Goal: Find contact information: Find contact information

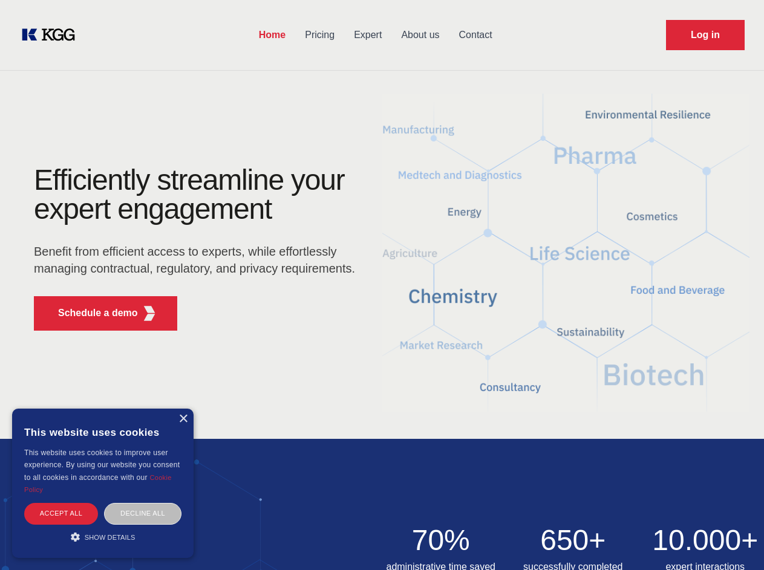
click at [382, 285] on div "Efficiently streamline your expert engagement Benefit from efficient access to …" at bounding box center [199, 253] width 368 height 175
click at [91, 313] on p "Schedule a demo" at bounding box center [98, 313] width 80 height 15
click at [183, 419] on div "× This website uses cookies This website uses cookies to improve user experienc…" at bounding box center [102, 483] width 181 height 149
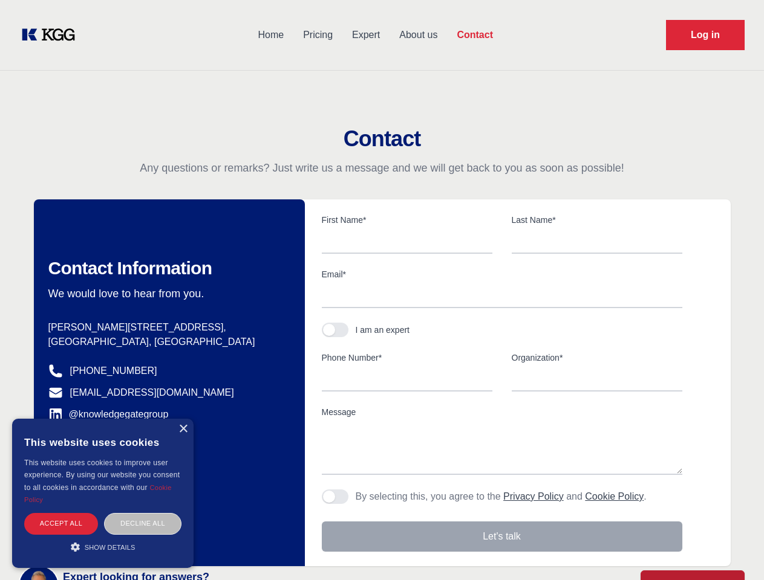
click at [61, 513] on div "Accept all" at bounding box center [61, 523] width 74 height 21
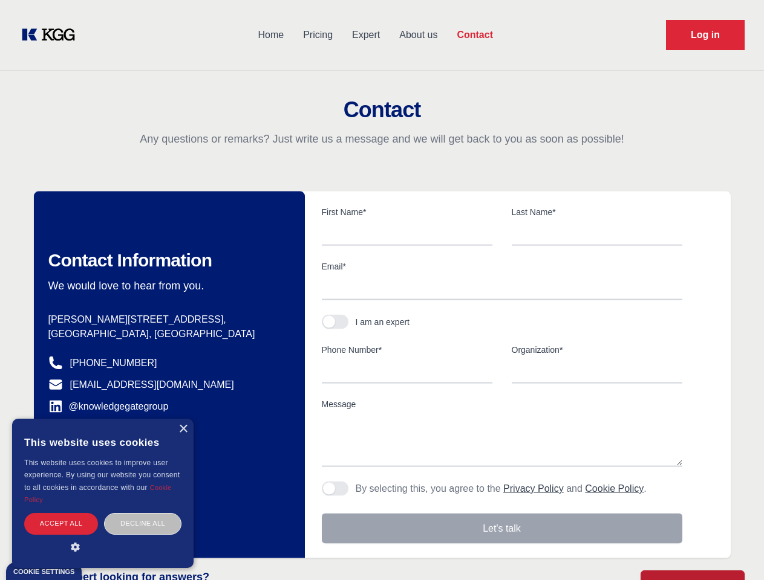
click at [143, 513] on div "Decline all" at bounding box center [142, 523] width 77 height 21
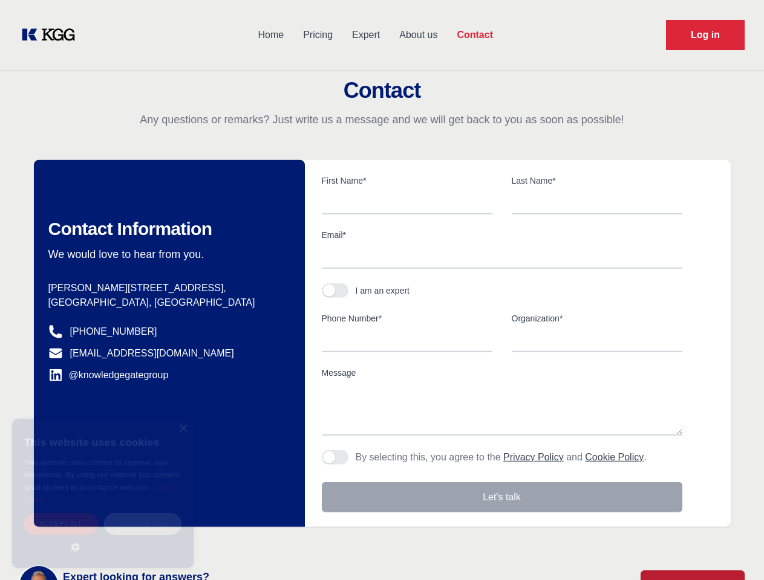
click at [103, 537] on main "Contact Any questions or remarks? Just write us a message and we will get back …" at bounding box center [382, 314] width 764 height 629
